Goal: Information Seeking & Learning: Get advice/opinions

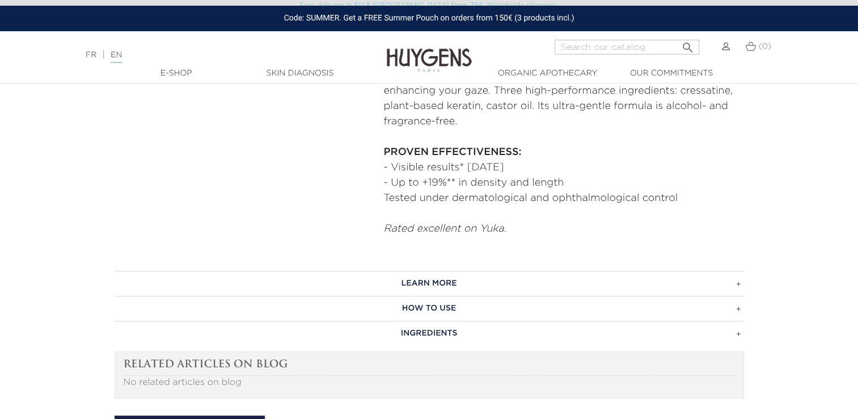
scroll to position [541, 0]
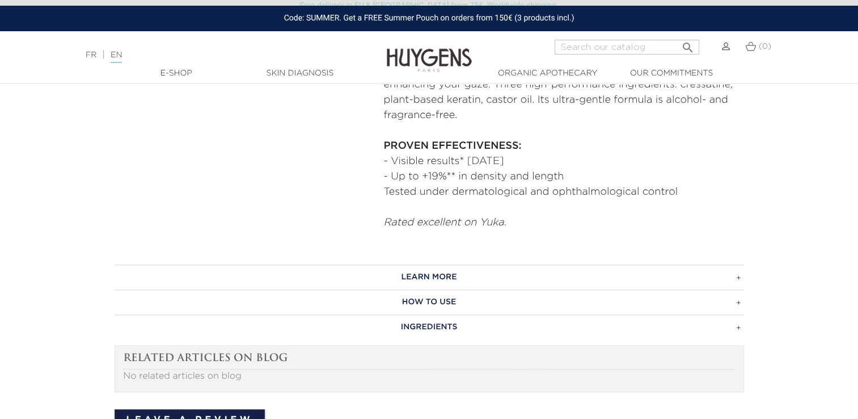
click at [568, 322] on h3 "INGREDIENTS" at bounding box center [430, 326] width 630 height 25
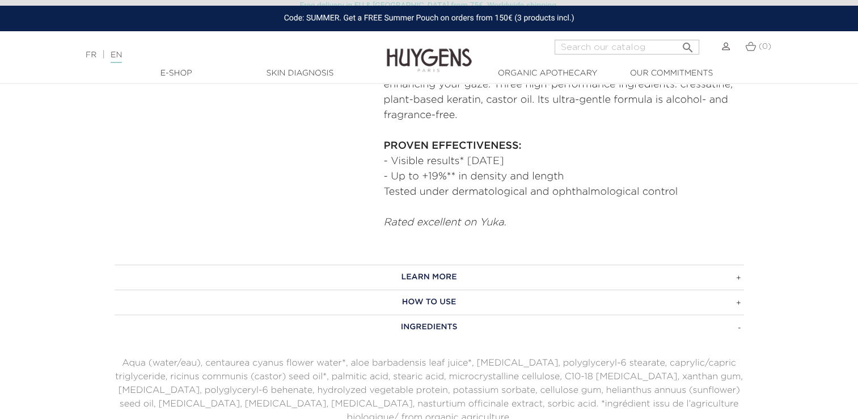
click at [622, 381] on p "Aqua (water/eau), centaurea cyanus flower water*, aloe barbadensis leaf juice*,…" at bounding box center [430, 390] width 630 height 68
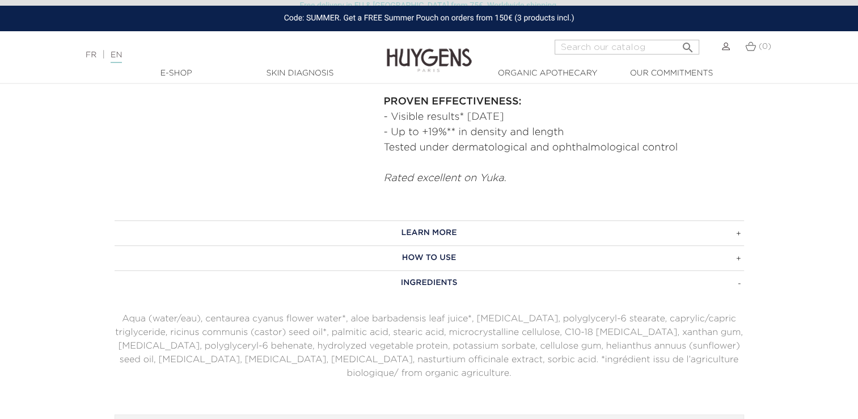
scroll to position [587, 0]
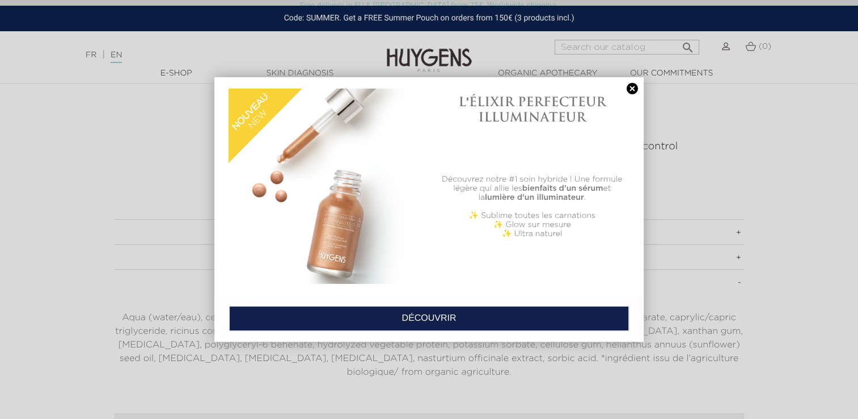
click at [451, 329] on div "L'ÉLIXIR PERFECTEUR ILLUMINATEUR Découvrez notre #1 soin hybride ! Une formule …" at bounding box center [429, 209] width 858 height 419
click at [451, 329] on div "DÉCOUVRIR" at bounding box center [428, 318] width 429 height 47
click at [451, 329] on div "DÉCOUVRIR" at bounding box center [429, 318] width 418 height 35
click at [625, 91] on link at bounding box center [633, 89] width 16 height 12
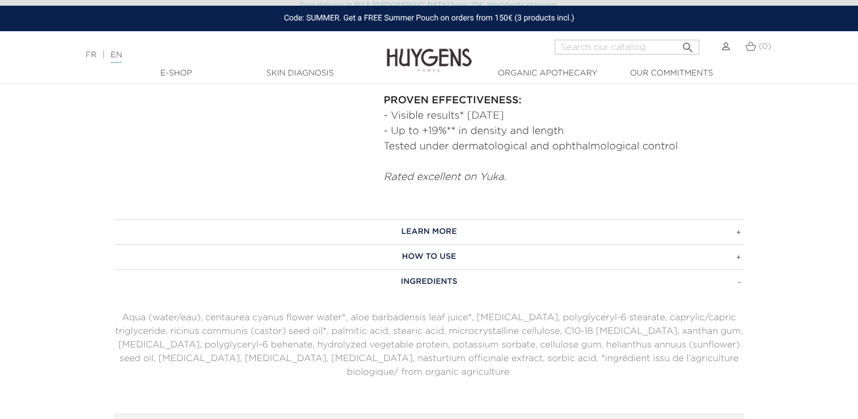
click at [445, 345] on p "Aqua (water/eau), centaurea cyanus flower water*, aloe barbadensis leaf juice*,…" at bounding box center [430, 345] width 630 height 68
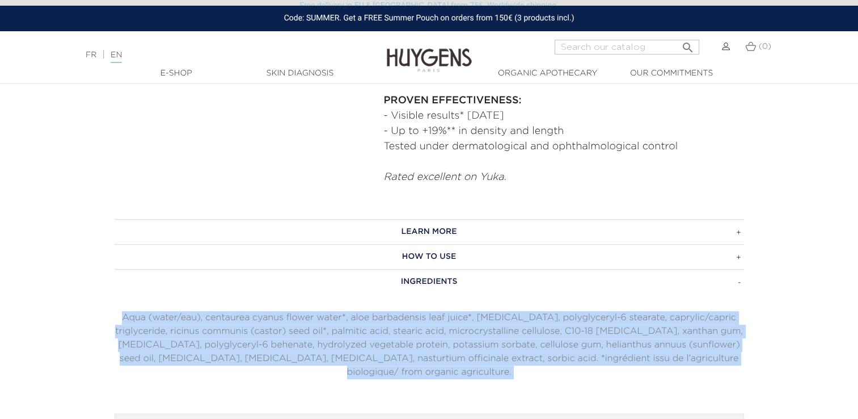
click at [445, 345] on p "Aqua (water/eau), centaurea cyanus flower water*, aloe barbadensis leaf juice*,…" at bounding box center [430, 345] width 630 height 68
copy div "Aqua (water/eau), centaurea cyanus flower water*, aloe barbadensis leaf juice*,…"
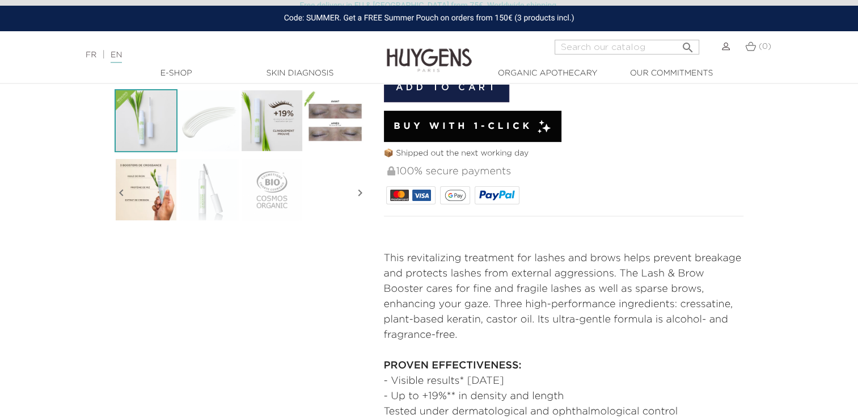
scroll to position [325, 0]
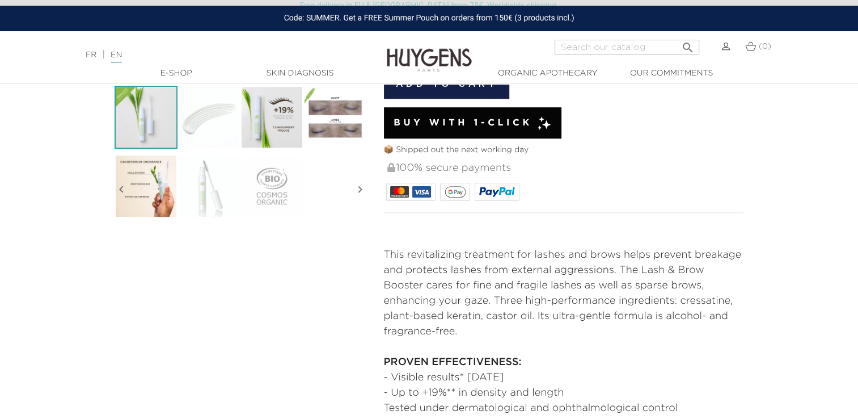
click at [517, 281] on p "This revitalizing treatment for lashes and brows helps prevent breakage and pro…" at bounding box center [564, 293] width 360 height 92
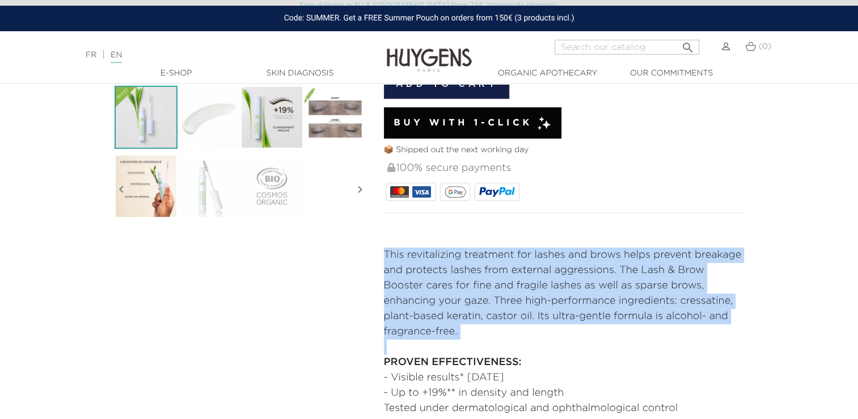
click at [517, 281] on p "This revitalizing treatment for lashes and brows helps prevent breakage and pro…" at bounding box center [564, 293] width 360 height 92
copy div "This revitalizing treatment for lashes and brows helps prevent breakage and pro…"
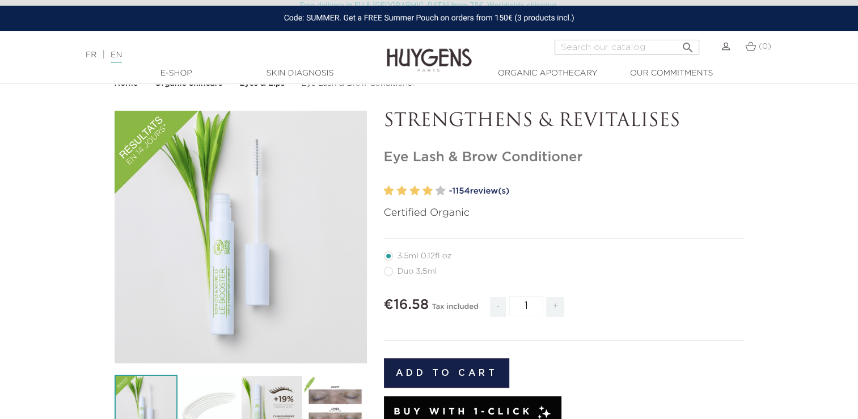
scroll to position [26, 0]
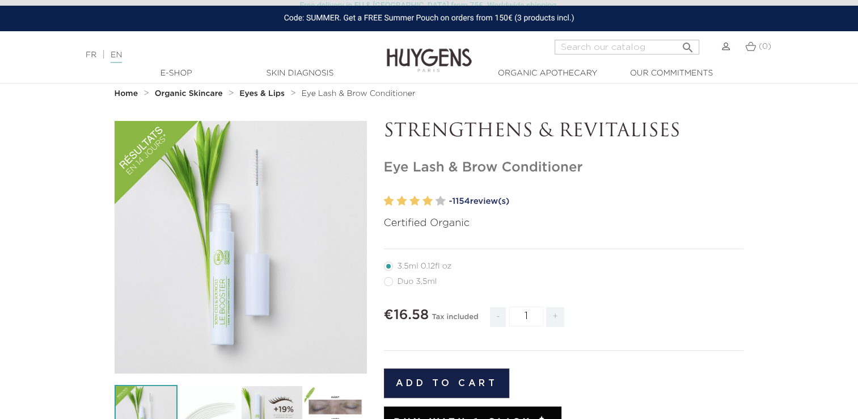
click at [397, 283] on label64"] "Duo 3,5ml" at bounding box center [417, 281] width 67 height 9
radio input "true"
click at [401, 267] on label39"] "3.5ml 0.12fl oz" at bounding box center [425, 266] width 82 height 9
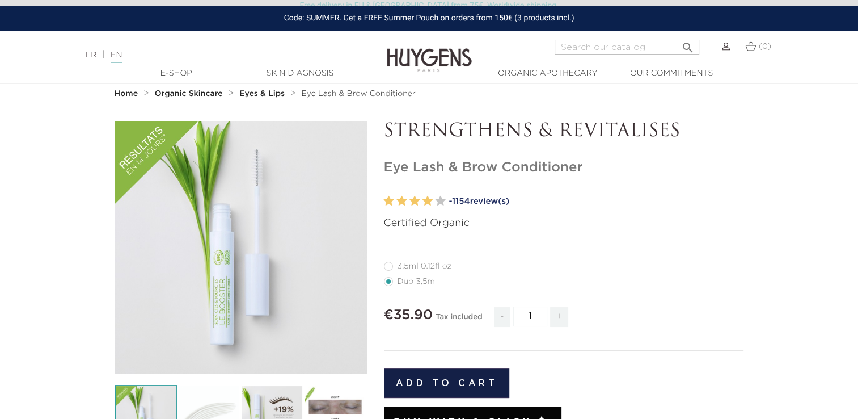
radio input "true"
click at [480, 201] on link "- 1154 review(s)" at bounding box center [596, 201] width 295 height 17
radio input "true"
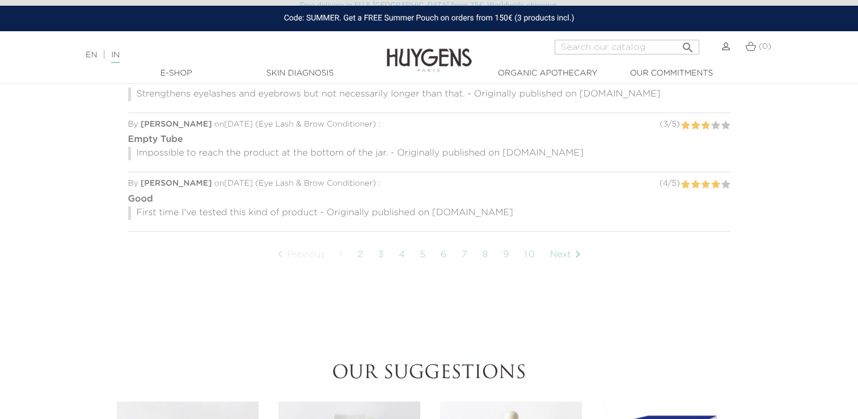
scroll to position [1173, 0]
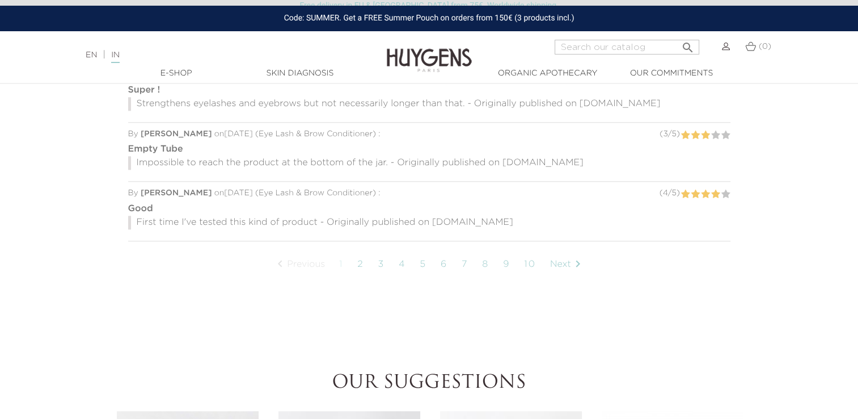
click at [380, 250] on link "3" at bounding box center [381, 264] width 18 height 28
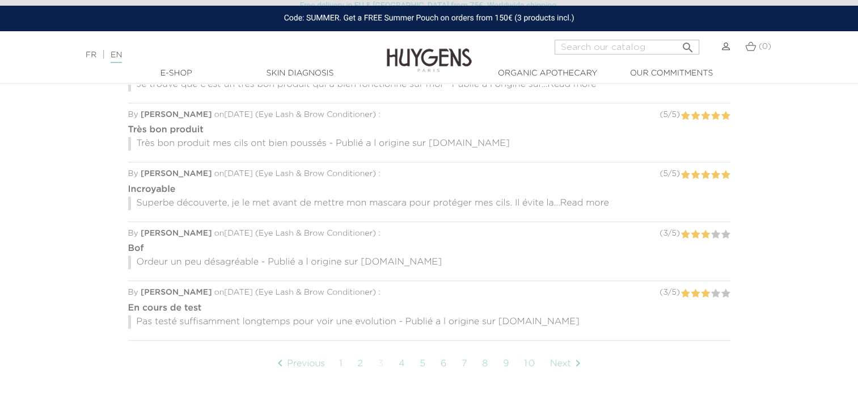
scroll to position [983, 0]
